Goal: Information Seeking & Learning: Check status

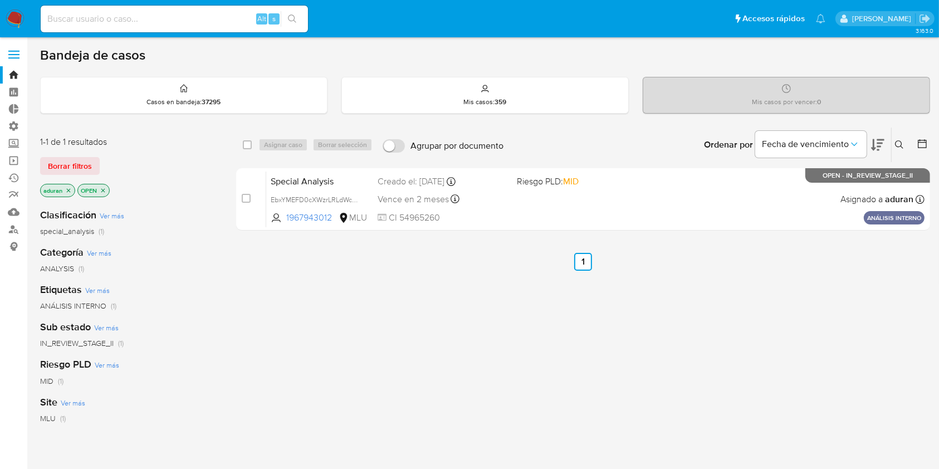
click at [895, 307] on div "select-all-cases-checkbox Asignar caso Borrar selección Agrupar por documento O…" at bounding box center [583, 379] width 694 height 505
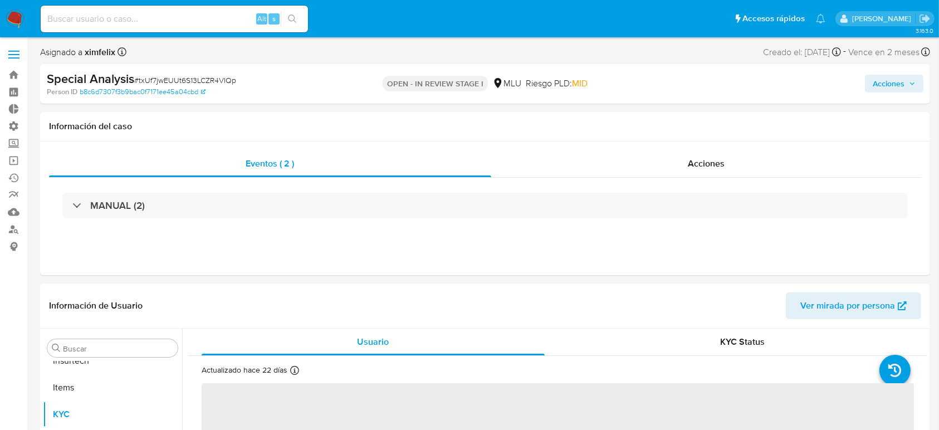
scroll to position [578, 0]
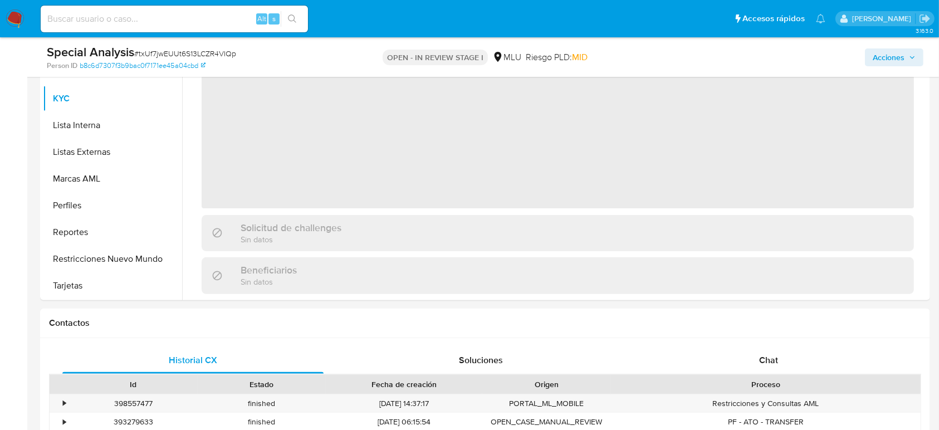
select select "10"
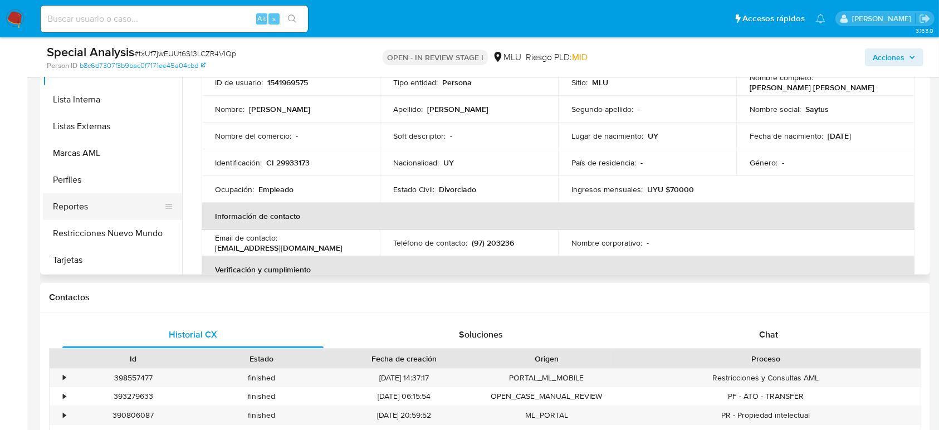
scroll to position [272, 0]
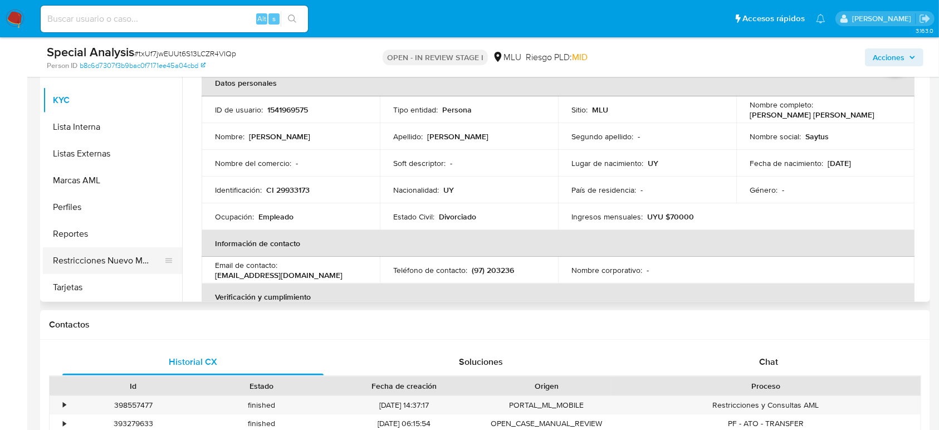
click at [121, 270] on button "Restricciones Nuevo Mundo" at bounding box center [108, 260] width 130 height 27
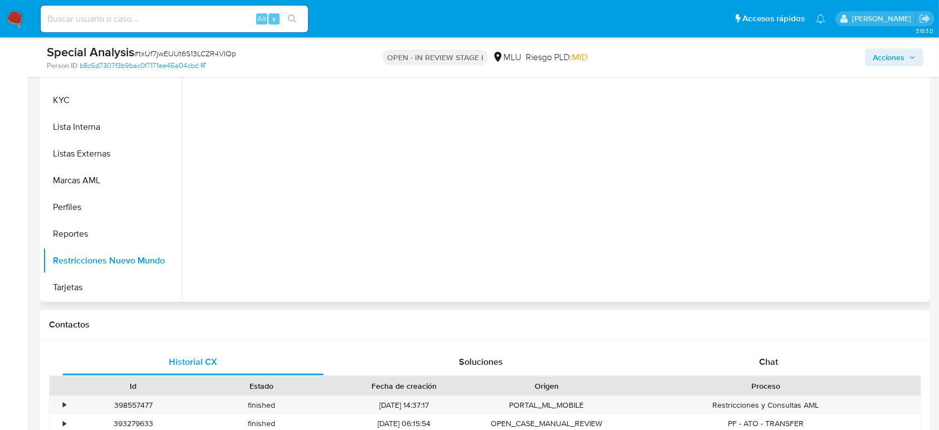
scroll to position [189, 0]
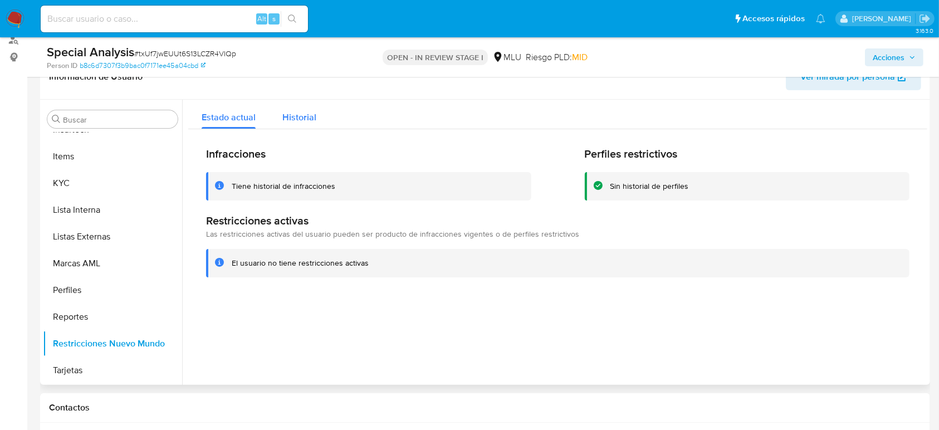
click at [306, 127] on div "Historial" at bounding box center [299, 115] width 34 height 30
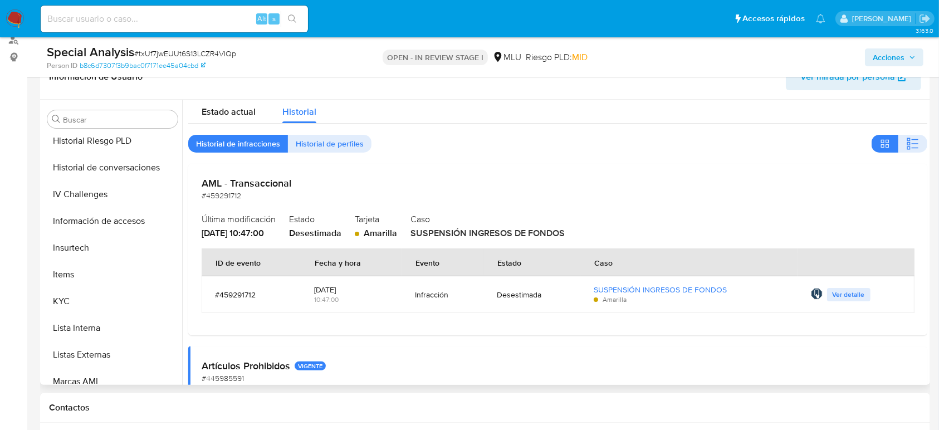
scroll to position [444, 0]
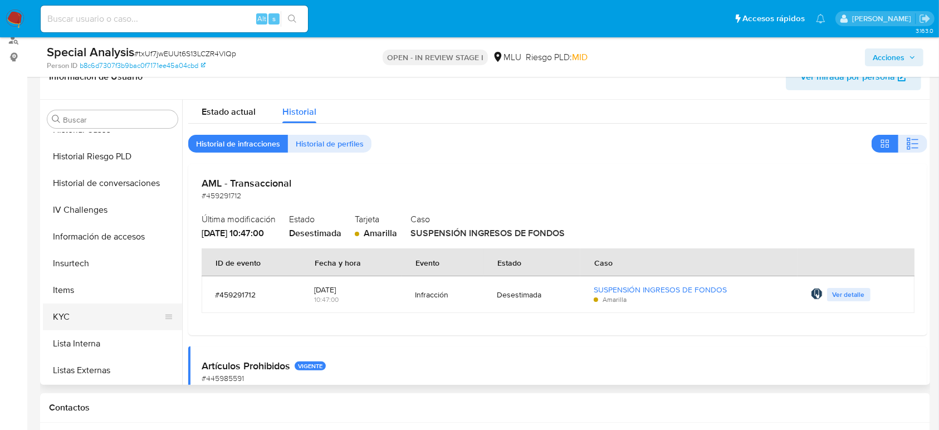
click at [76, 313] on button "KYC" at bounding box center [108, 317] width 130 height 27
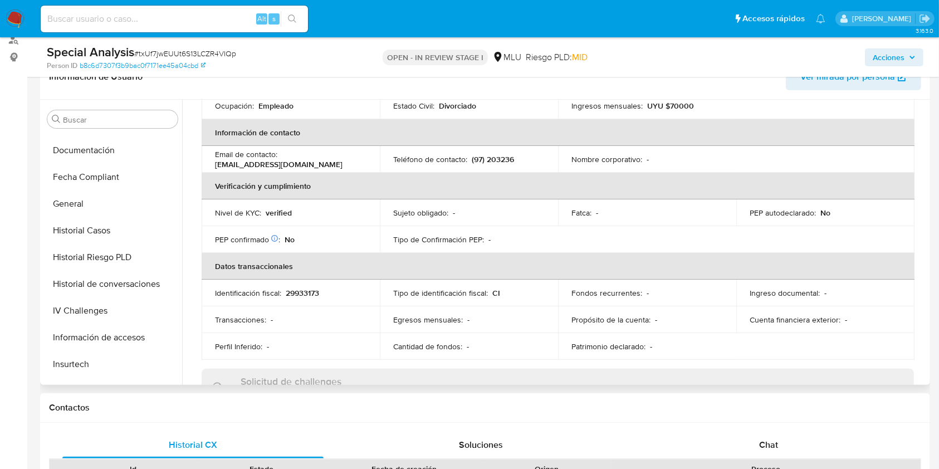
scroll to position [371, 0]
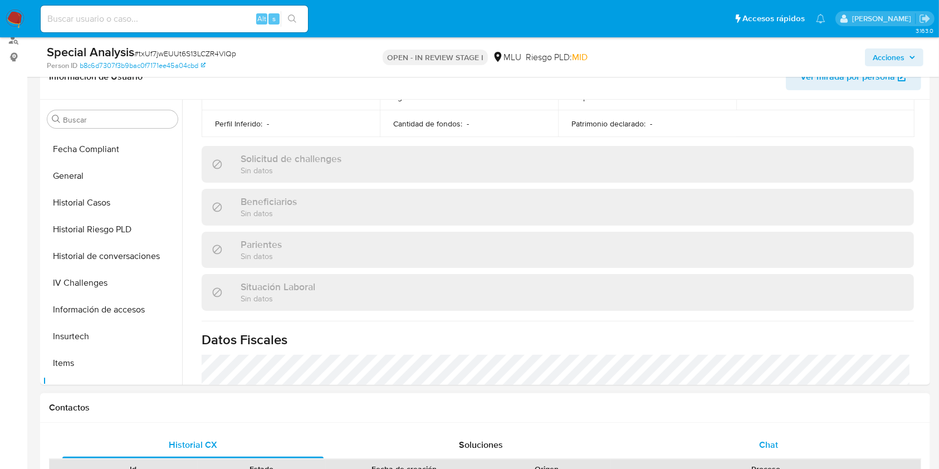
click at [775, 429] on span "Chat" at bounding box center [768, 444] width 19 height 13
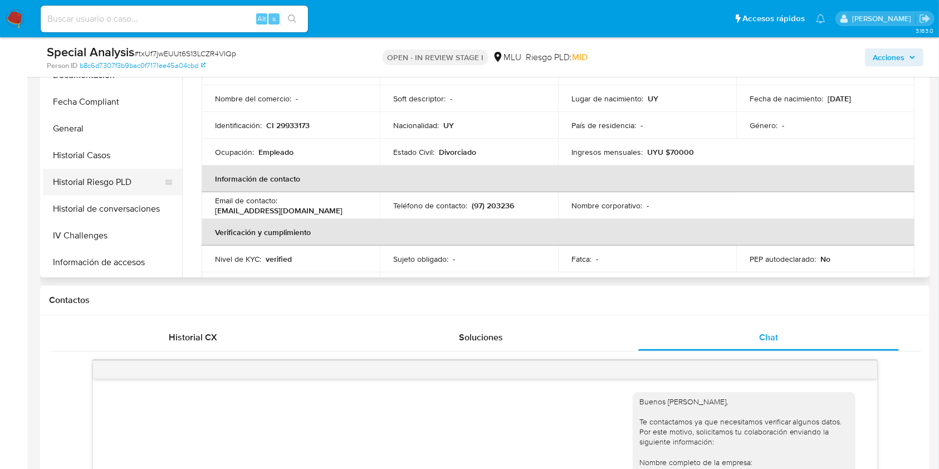
scroll to position [281, 0]
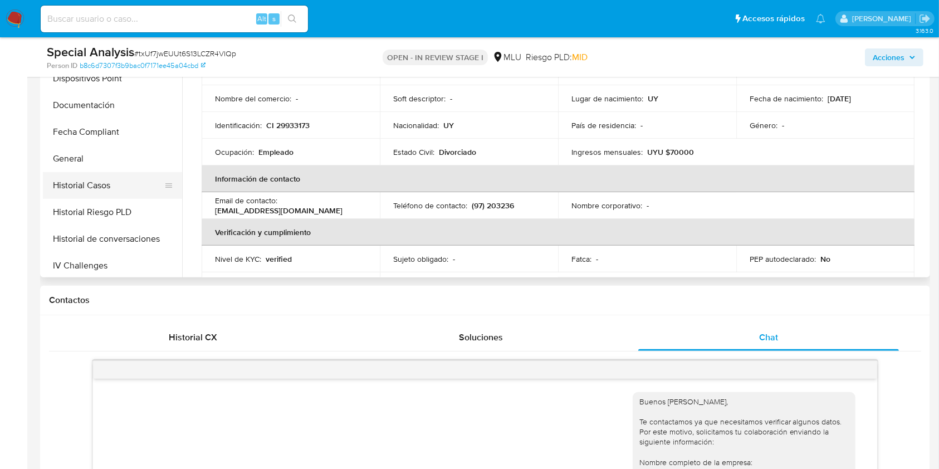
click at [97, 189] on button "Historial Casos" at bounding box center [108, 185] width 130 height 27
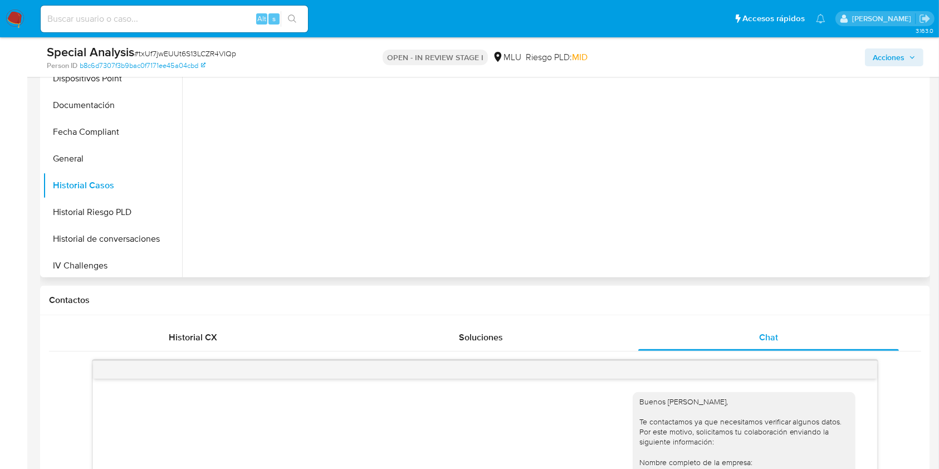
scroll to position [148, 0]
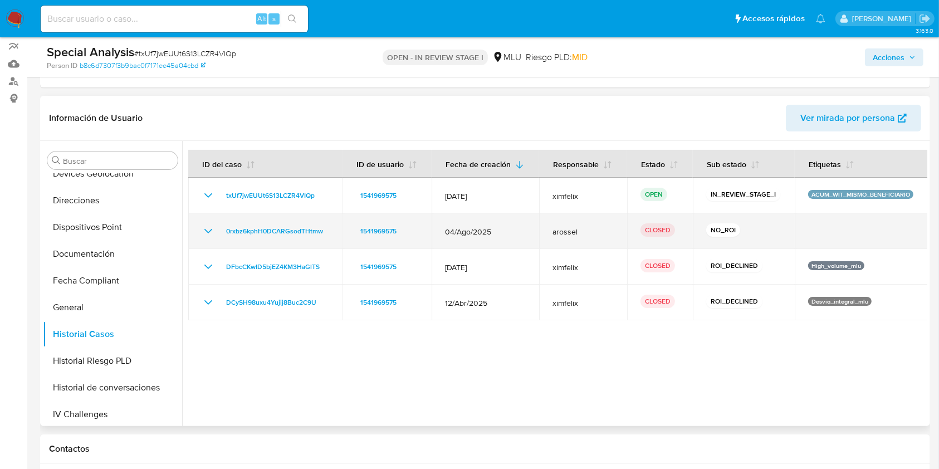
click at [207, 230] on icon "Mostrar/Ocultar" at bounding box center [208, 230] width 13 height 13
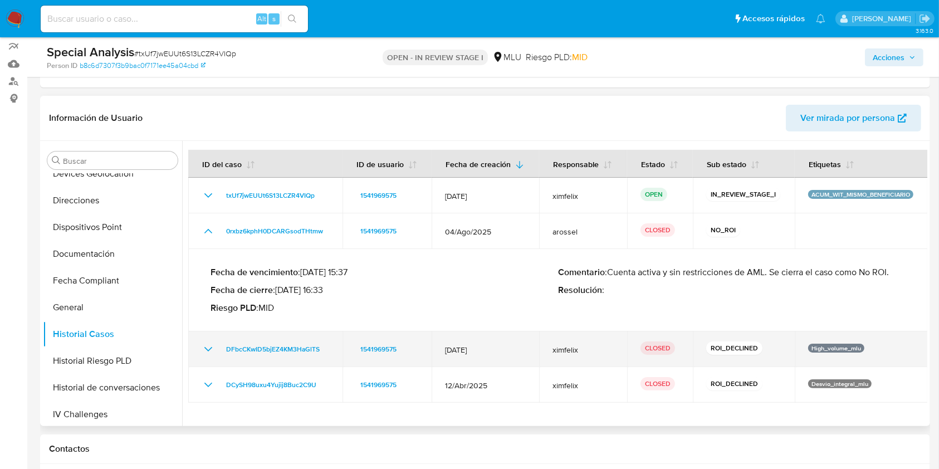
click at [205, 344] on icon "Mostrar/Ocultar" at bounding box center [208, 349] width 13 height 13
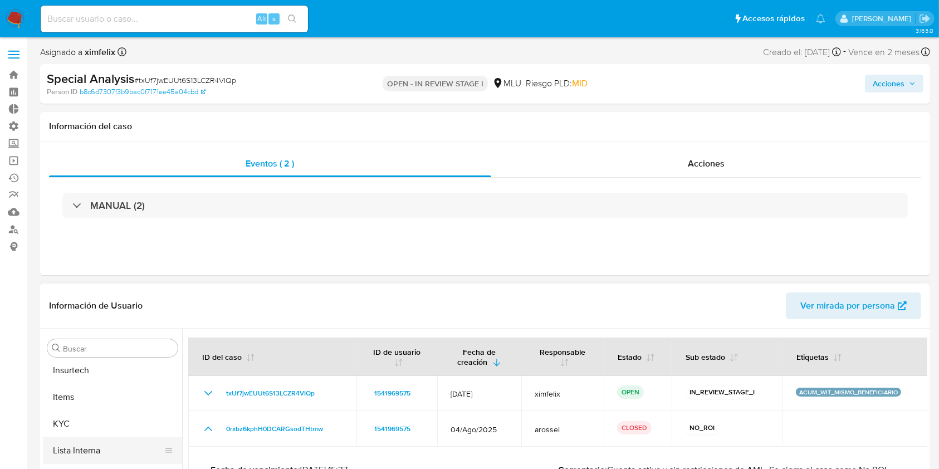
scroll to position [578, 0]
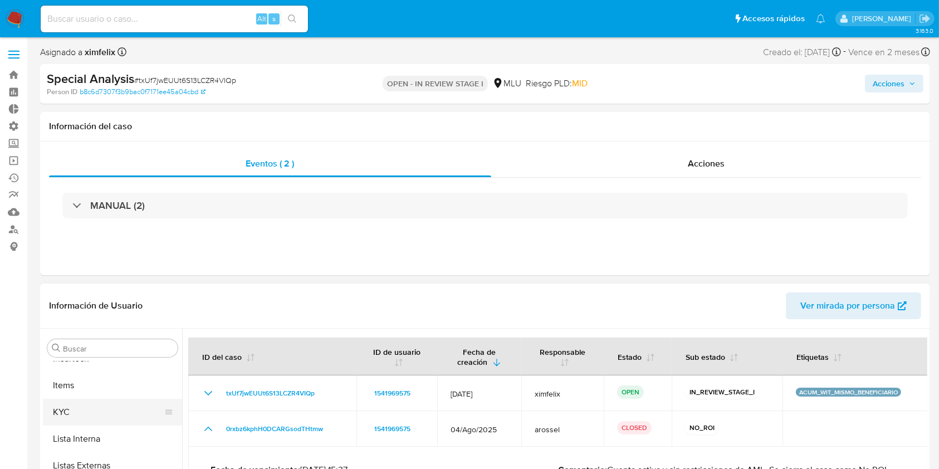
click at [85, 414] on button "KYC" at bounding box center [108, 412] width 130 height 27
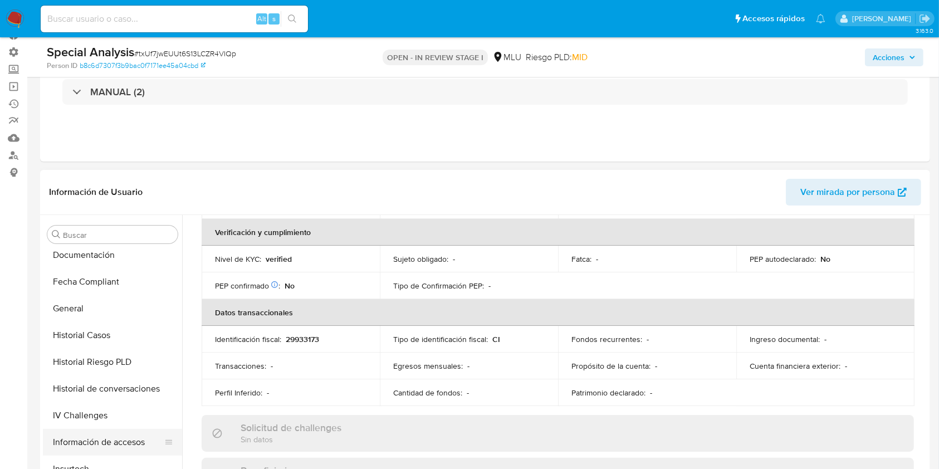
scroll to position [281, 0]
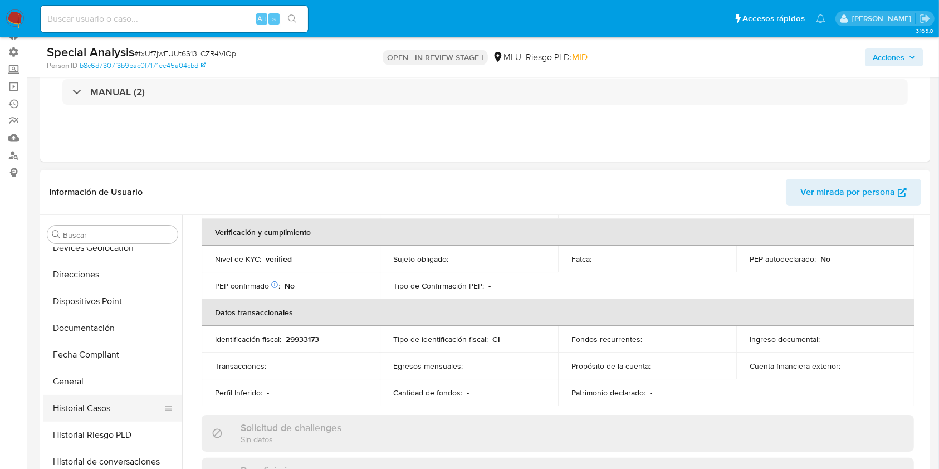
click at [95, 403] on button "Historial Casos" at bounding box center [108, 408] width 130 height 27
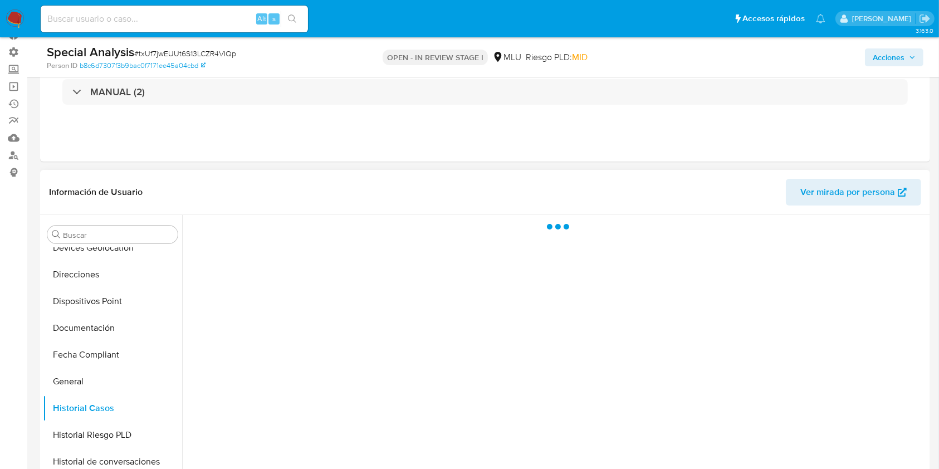
scroll to position [0, 0]
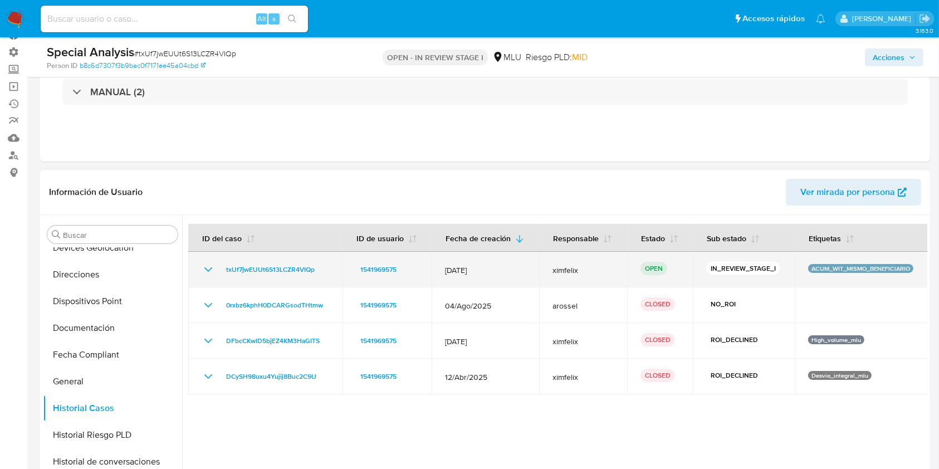
click at [205, 272] on icon "Mostrar/Ocultar" at bounding box center [208, 269] width 13 height 13
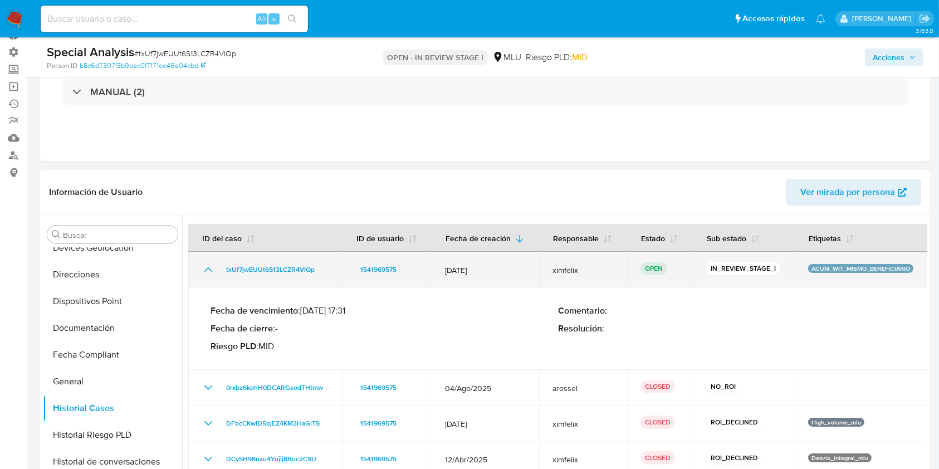
click at [205, 272] on icon "Mostrar/Ocultar" at bounding box center [208, 269] width 13 height 13
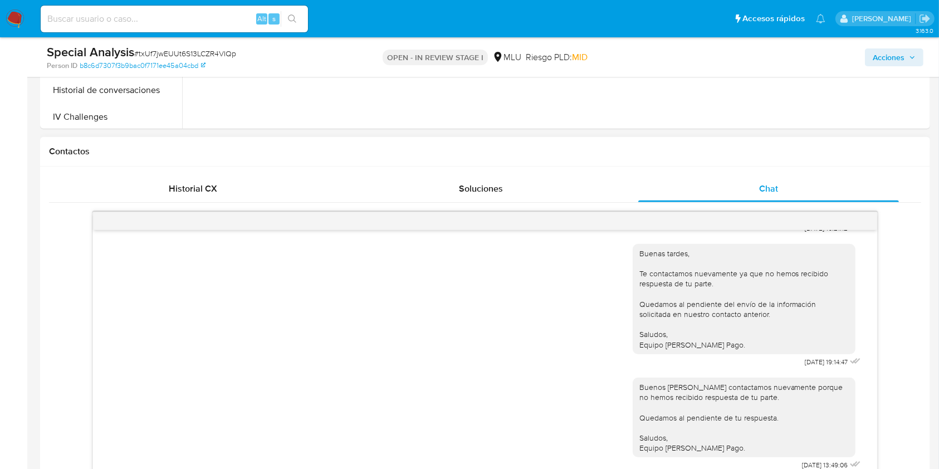
scroll to position [439, 0]
click at [453, 429] on div "Buenos [PERSON_NAME] contactamos nuevamente porque no hemos recibido respuesta …" at bounding box center [485, 419] width 756 height 104
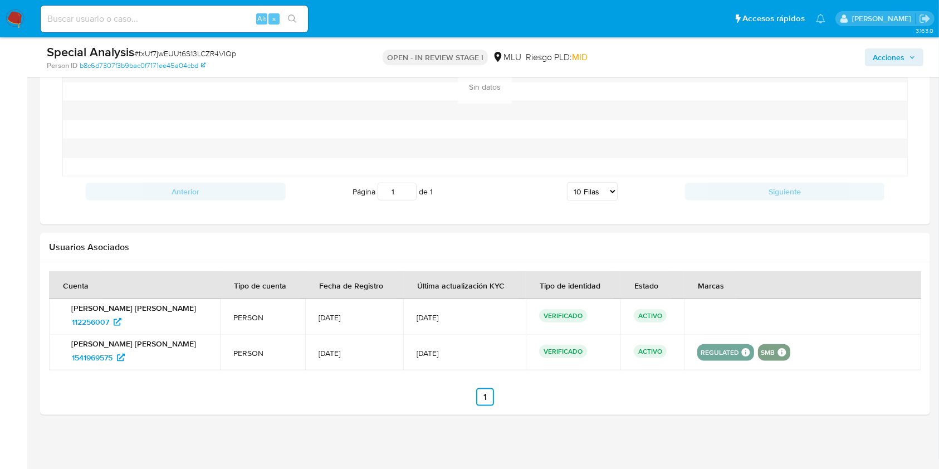
scroll to position [1017, 0]
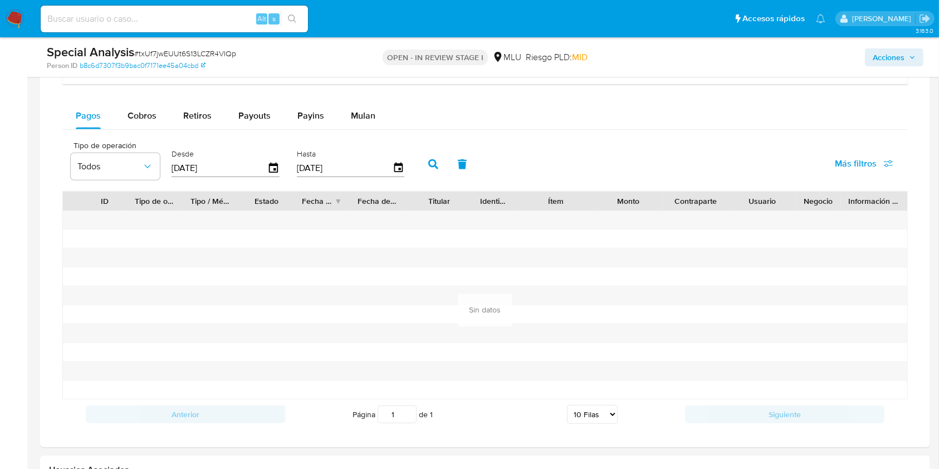
drag, startPoint x: 350, startPoint y: 243, endPoint x: 236, endPoint y: 230, distance: 114.4
click at [255, 253] on div at bounding box center [485, 305] width 846 height 189
click at [186, 105] on div "Retiros" at bounding box center [197, 115] width 28 height 27
select select "10"
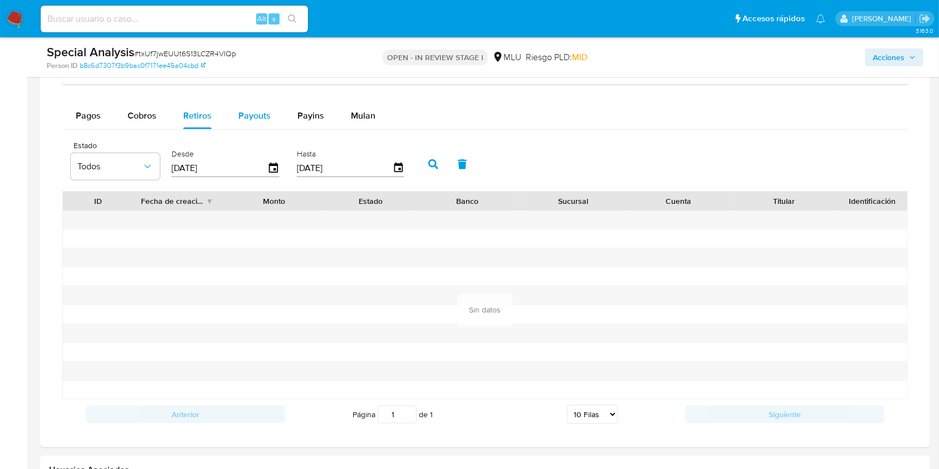
click at [260, 110] on span "Payouts" at bounding box center [254, 115] width 32 height 13
select select "10"
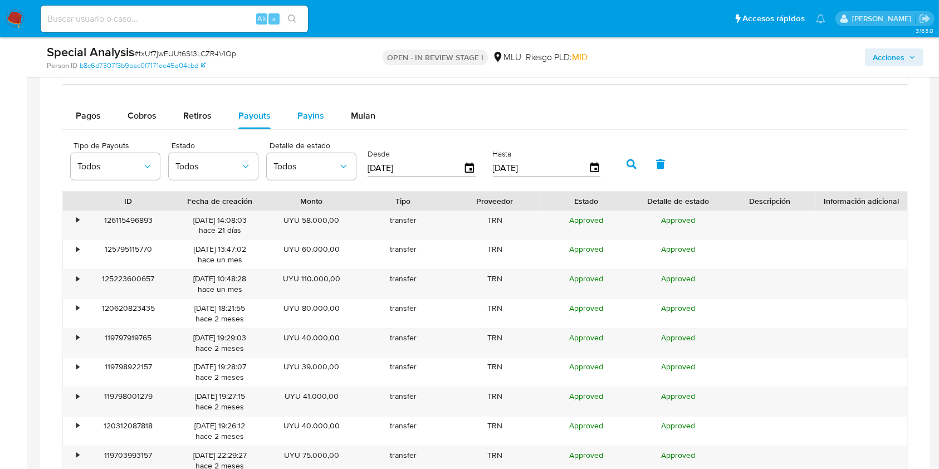
click at [303, 109] on span "Payins" at bounding box center [310, 115] width 27 height 13
select select "10"
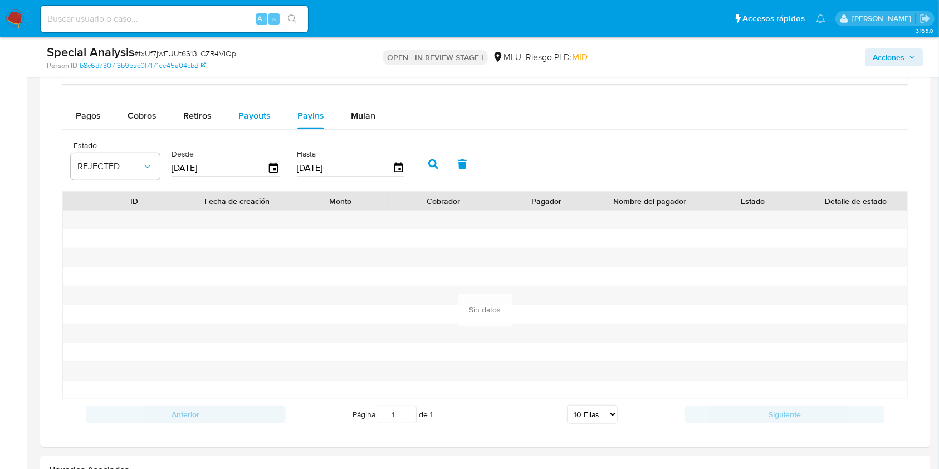
click at [241, 111] on span "Payouts" at bounding box center [254, 115] width 32 height 13
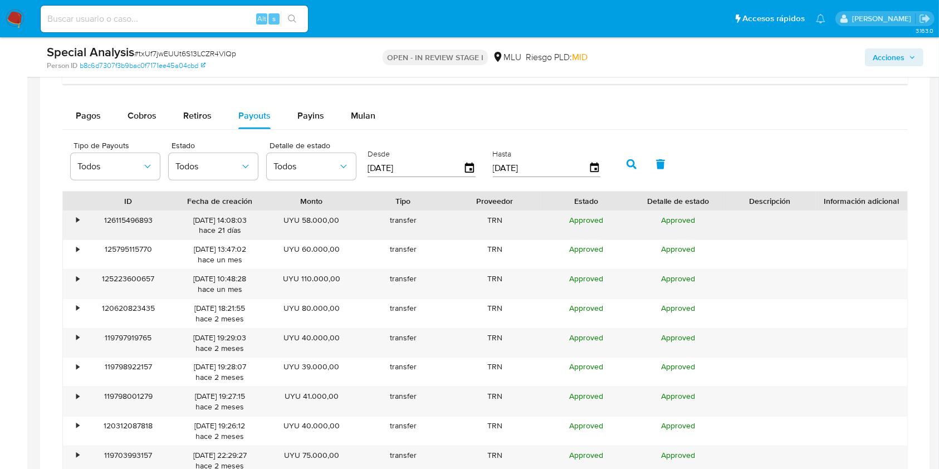
click at [69, 217] on div "•" at bounding box center [72, 225] width 19 height 29
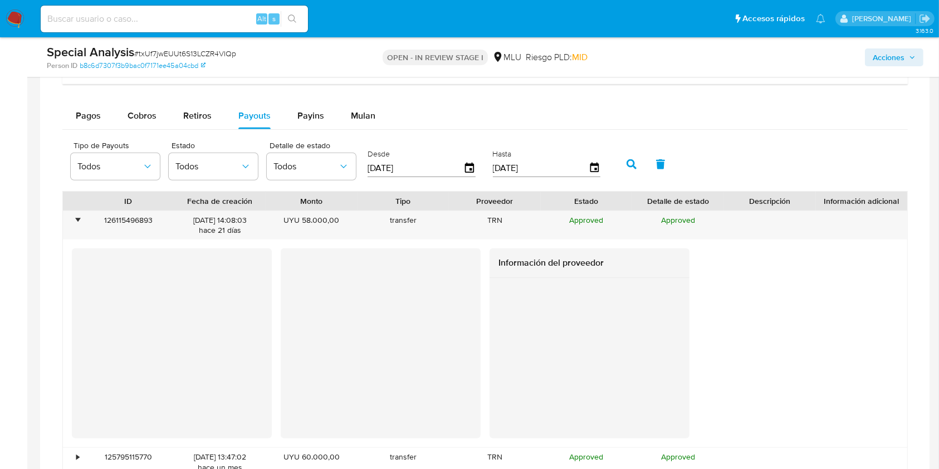
click at [497, 392] on div at bounding box center [590, 358] width 200 height 160
click at [831, 252] on div "Información del proveedor" at bounding box center [485, 343] width 827 height 190
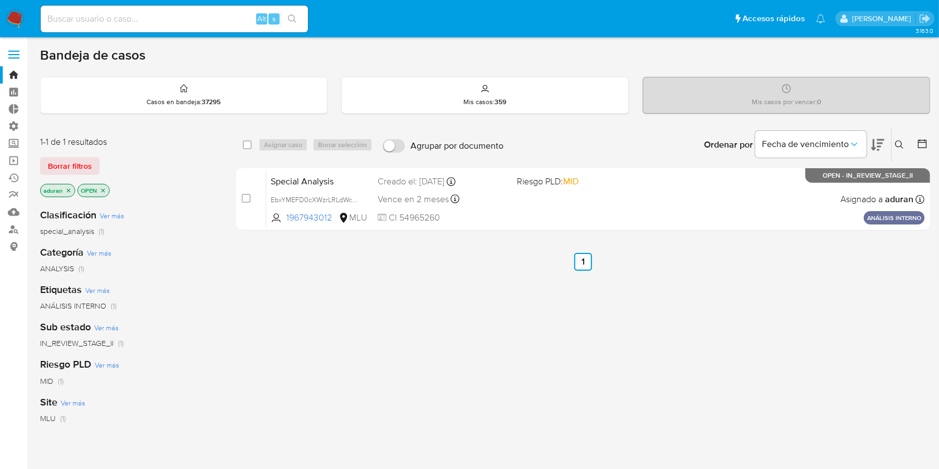
drag, startPoint x: 0, startPoint y: 0, endPoint x: 145, endPoint y: 23, distance: 146.7
paste input "50199434"
type input "50199434"
click at [294, 16] on icon "search-icon" at bounding box center [292, 18] width 9 height 9
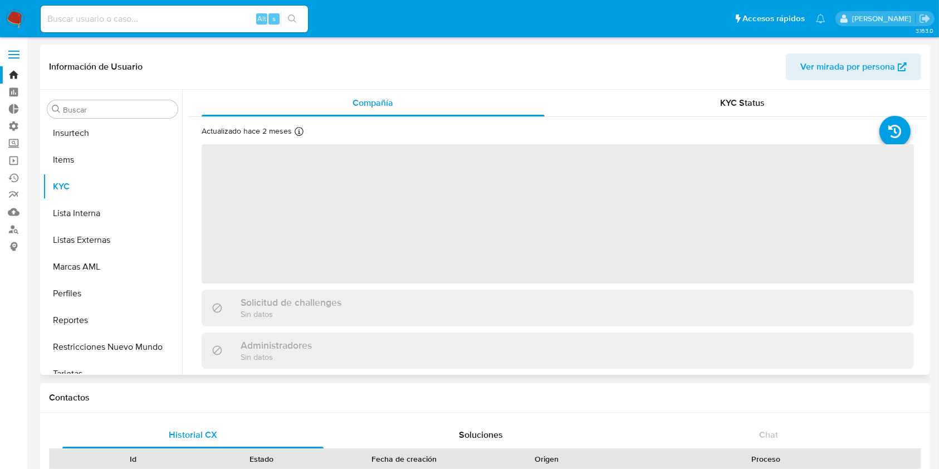
scroll to position [578, 0]
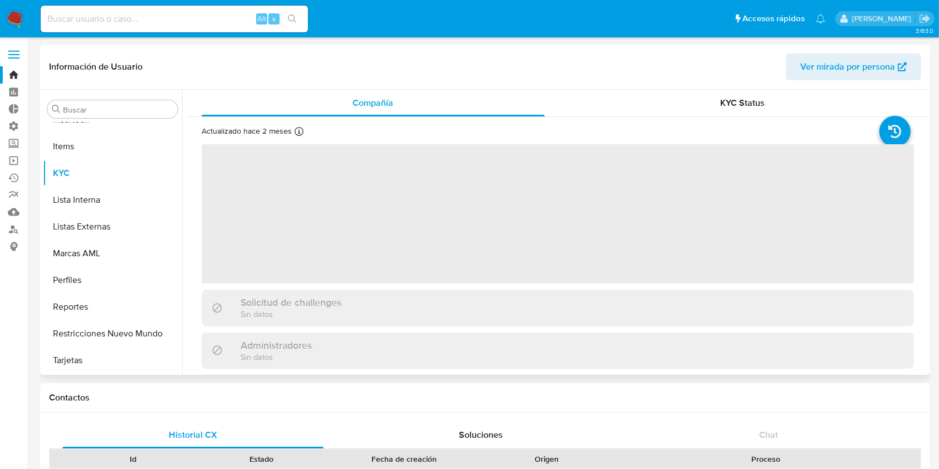
select select "10"
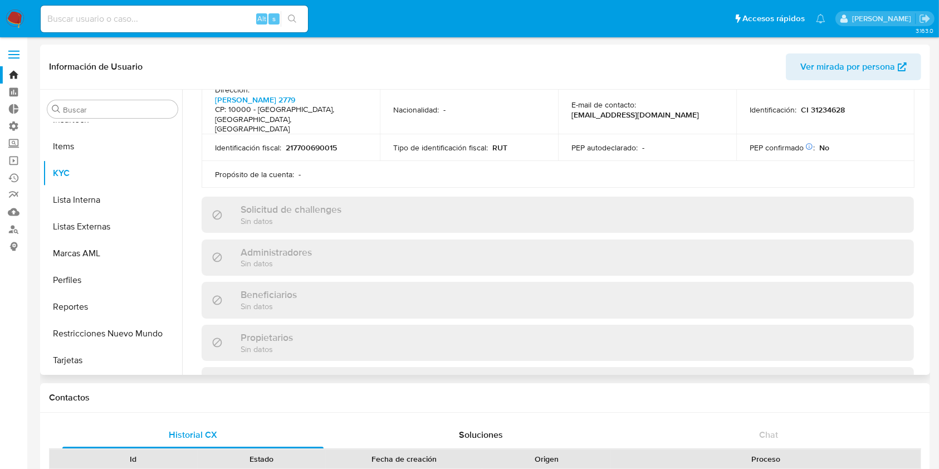
scroll to position [594, 0]
